Goal: Task Accomplishment & Management: Manage account settings

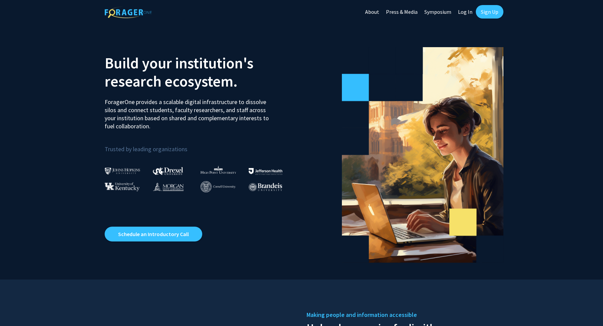
click at [464, 12] on link "Log In" at bounding box center [465, 12] width 21 height 24
select select
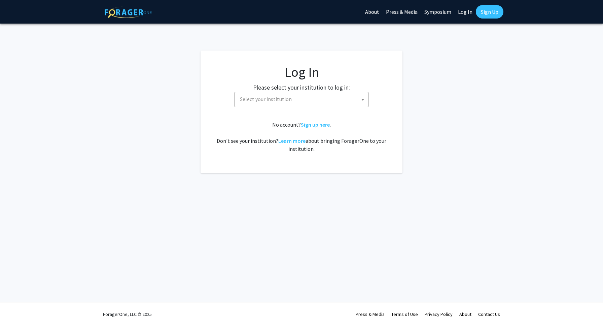
click at [295, 100] on span "Select your institution" at bounding box center [302, 99] width 131 height 14
type input "Missour"
select select "33"
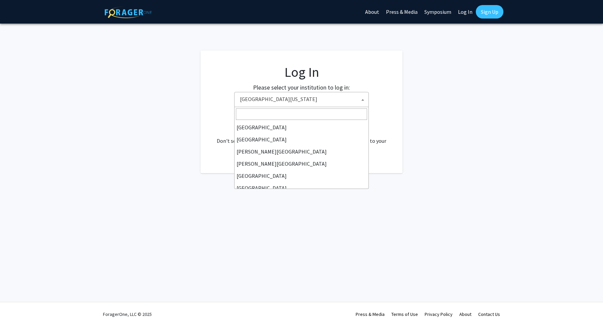
scroll to position [236, 0]
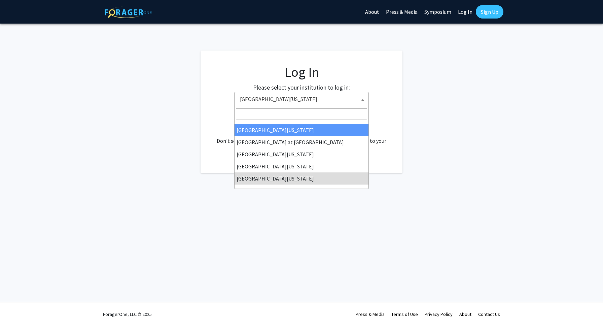
click at [303, 98] on span "[GEOGRAPHIC_DATA][US_STATE]" at bounding box center [302, 99] width 131 height 14
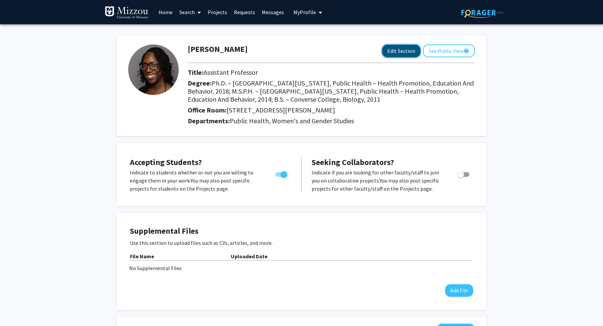
click at [399, 49] on button "Edit Section" at bounding box center [401, 51] width 38 height 12
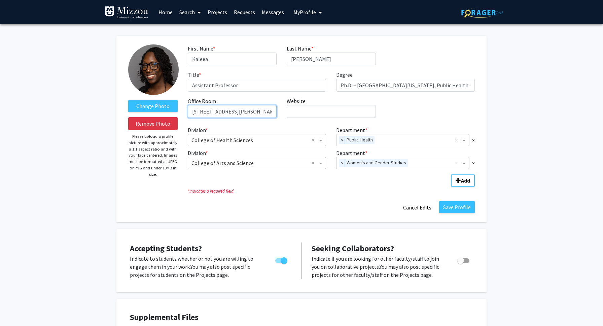
click at [228, 109] on input "501 Clark Hall" at bounding box center [232, 111] width 89 height 13
drag, startPoint x: 228, startPoint y: 109, endPoint x: 181, endPoint y: 108, distance: 46.5
click at [180, 108] on form "Change Photo Remove Photo Please upload a profile picture with approximately a …" at bounding box center [301, 128] width 357 height 169
click at [193, 111] on input "Lewis" at bounding box center [232, 111] width 89 height 13
click at [254, 114] on input "709 Lewis" at bounding box center [232, 111] width 89 height 13
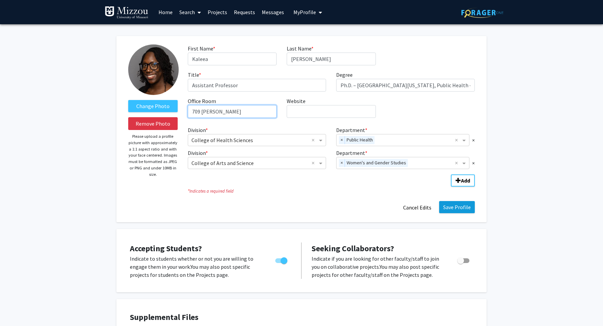
type input "709 Lewis Hall"
click at [469, 210] on button "Save Profile" at bounding box center [457, 207] width 36 height 12
